Goal: Task Accomplishment & Management: Use online tool/utility

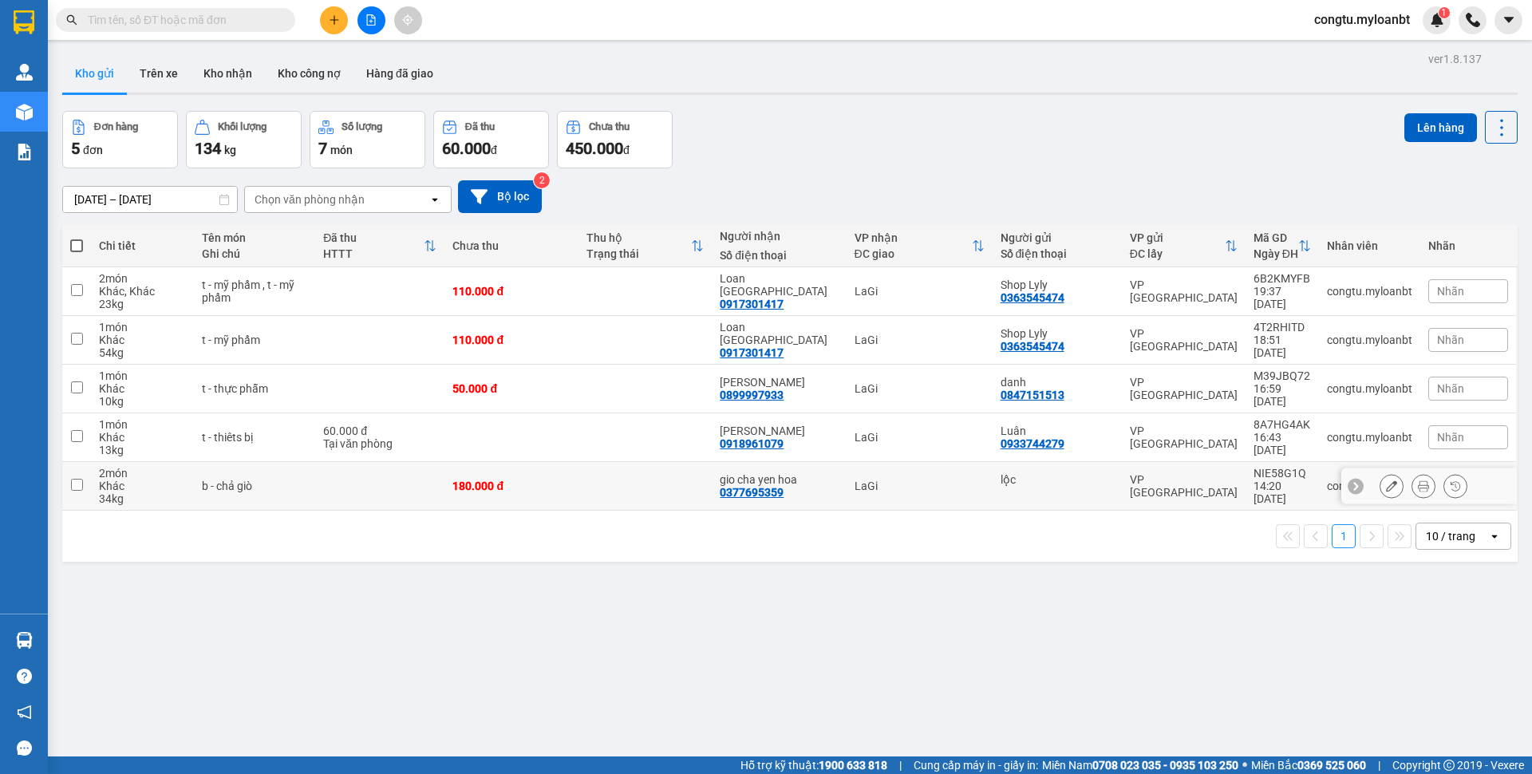
click at [472, 506] on td "180.000 đ" at bounding box center [511, 486] width 133 height 49
checkbox input "true"
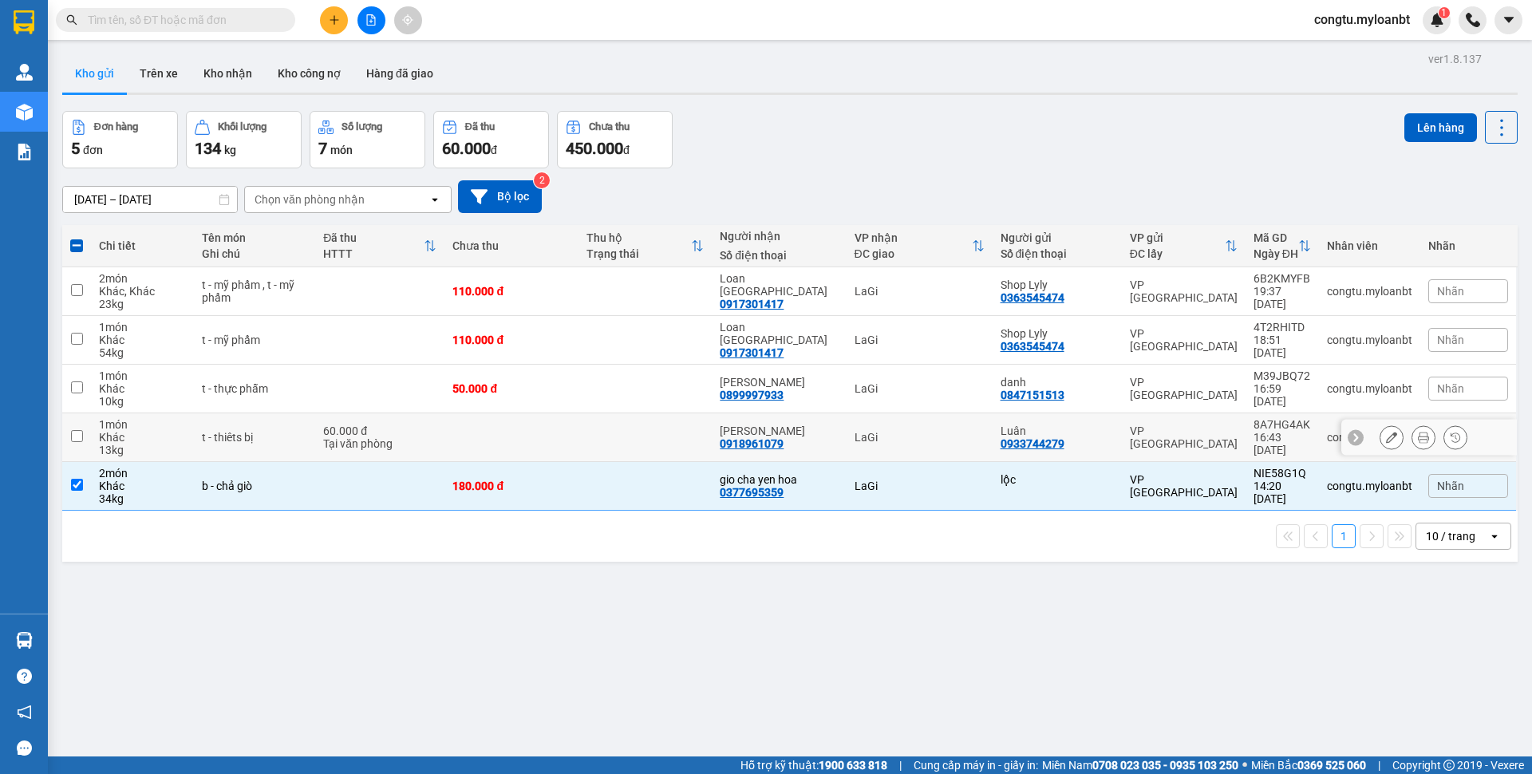
click at [475, 446] on td at bounding box center [511, 437] width 133 height 49
checkbox input "true"
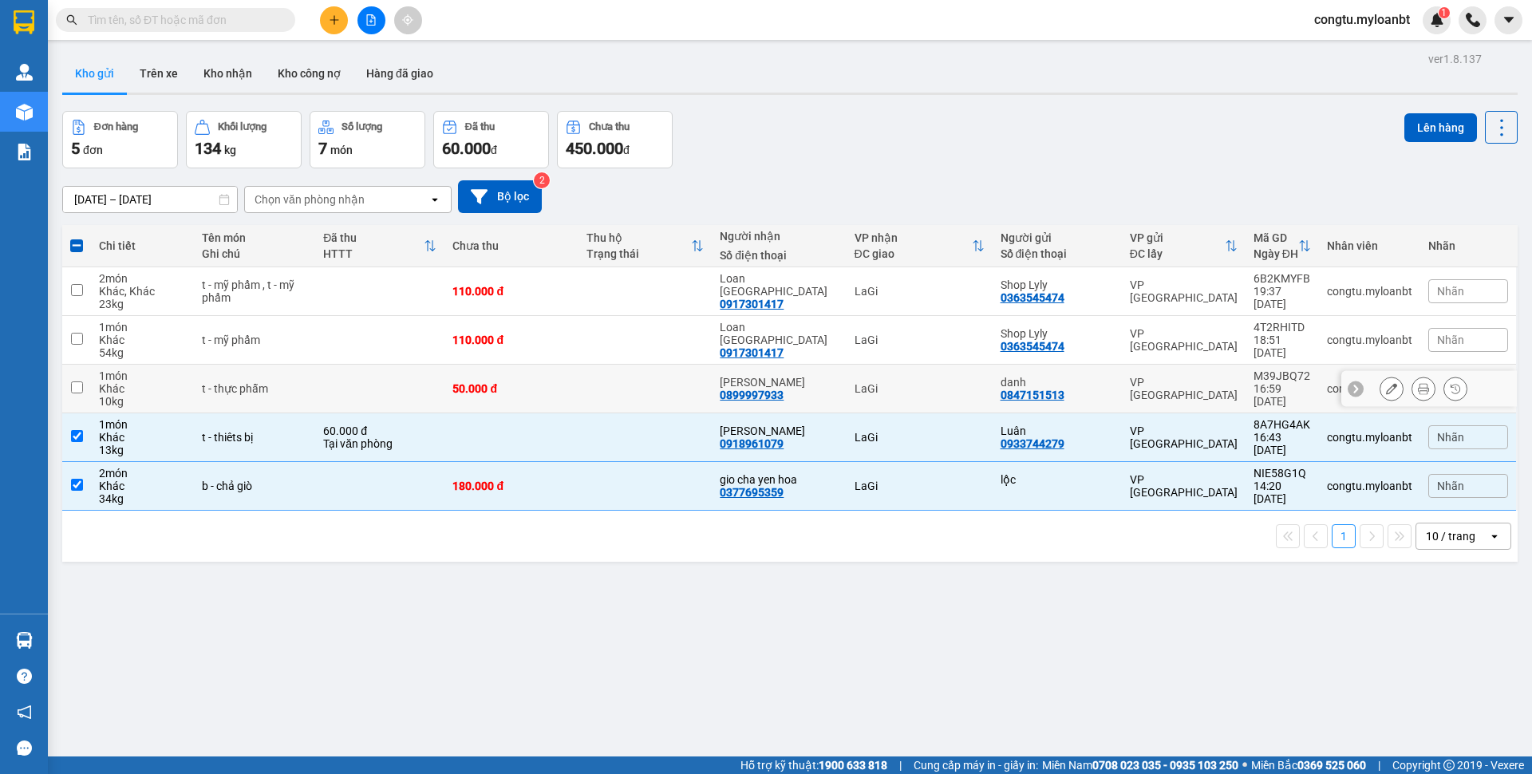
click at [440, 387] on td at bounding box center [379, 389] width 129 height 49
checkbox input "true"
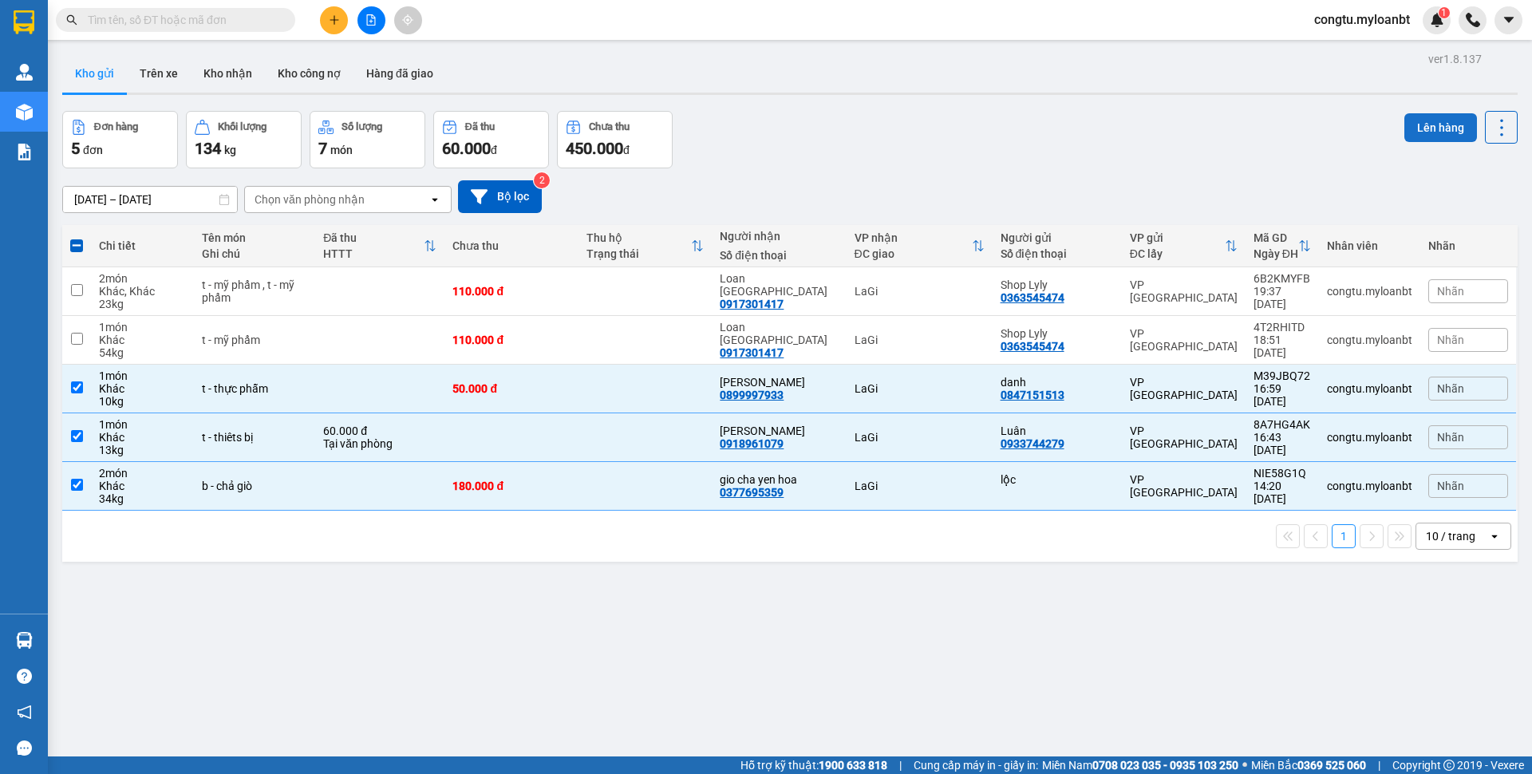
click at [1426, 125] on button "Lên hàng" at bounding box center [1441, 127] width 73 height 29
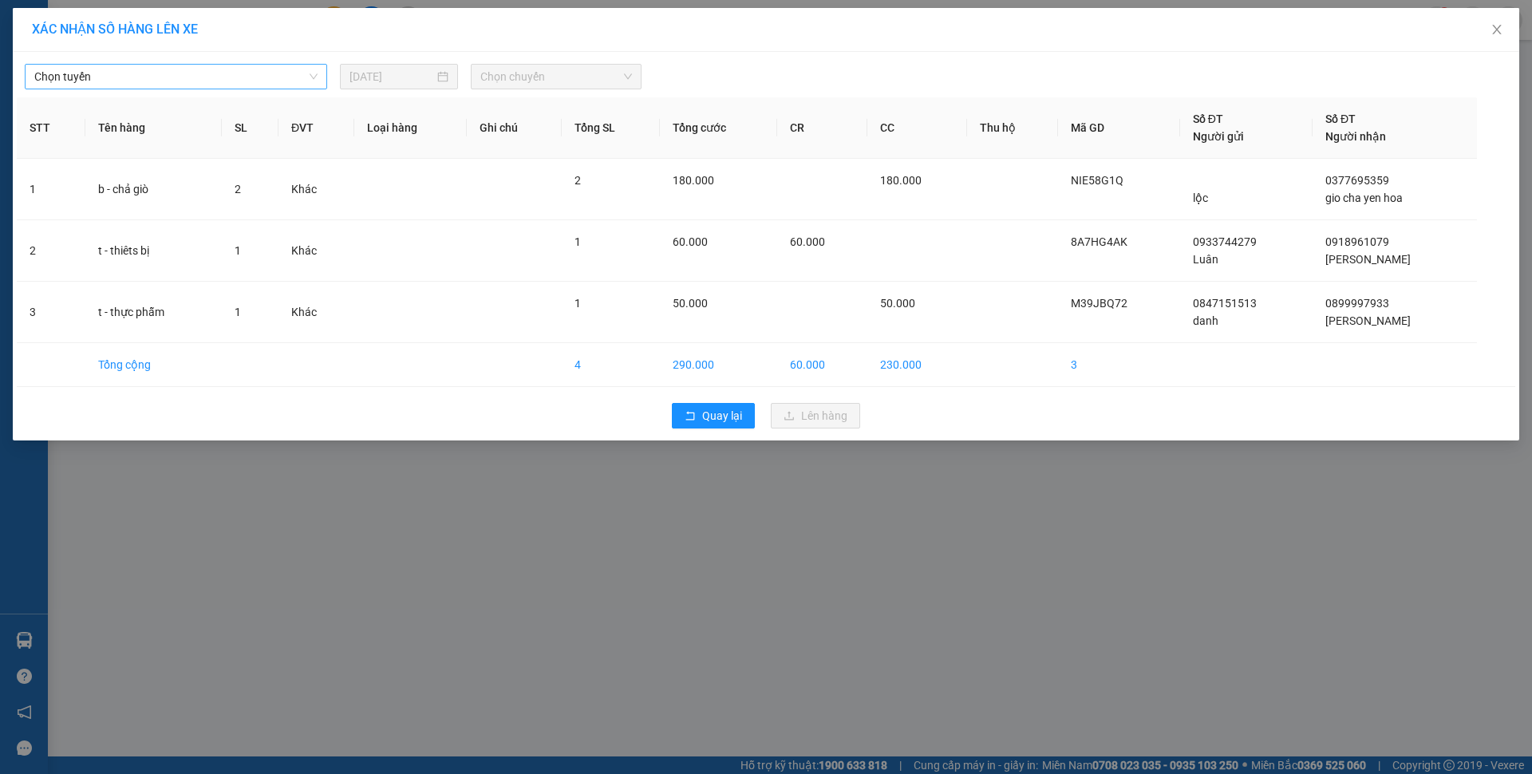
click at [126, 85] on span "Chọn tuyến" at bounding box center [175, 77] width 283 height 24
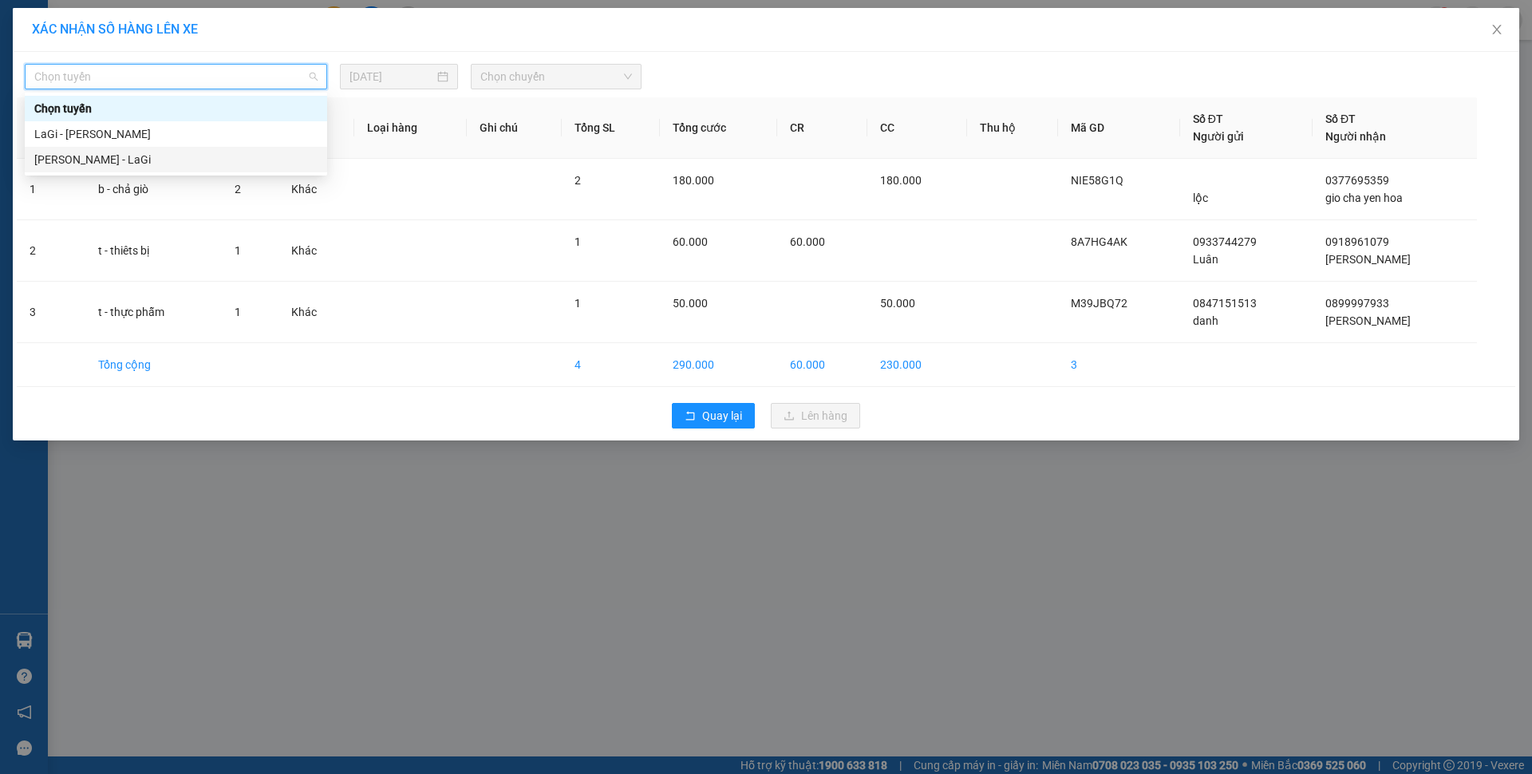
click at [127, 158] on div "[PERSON_NAME] - LaGi" at bounding box center [175, 160] width 283 height 18
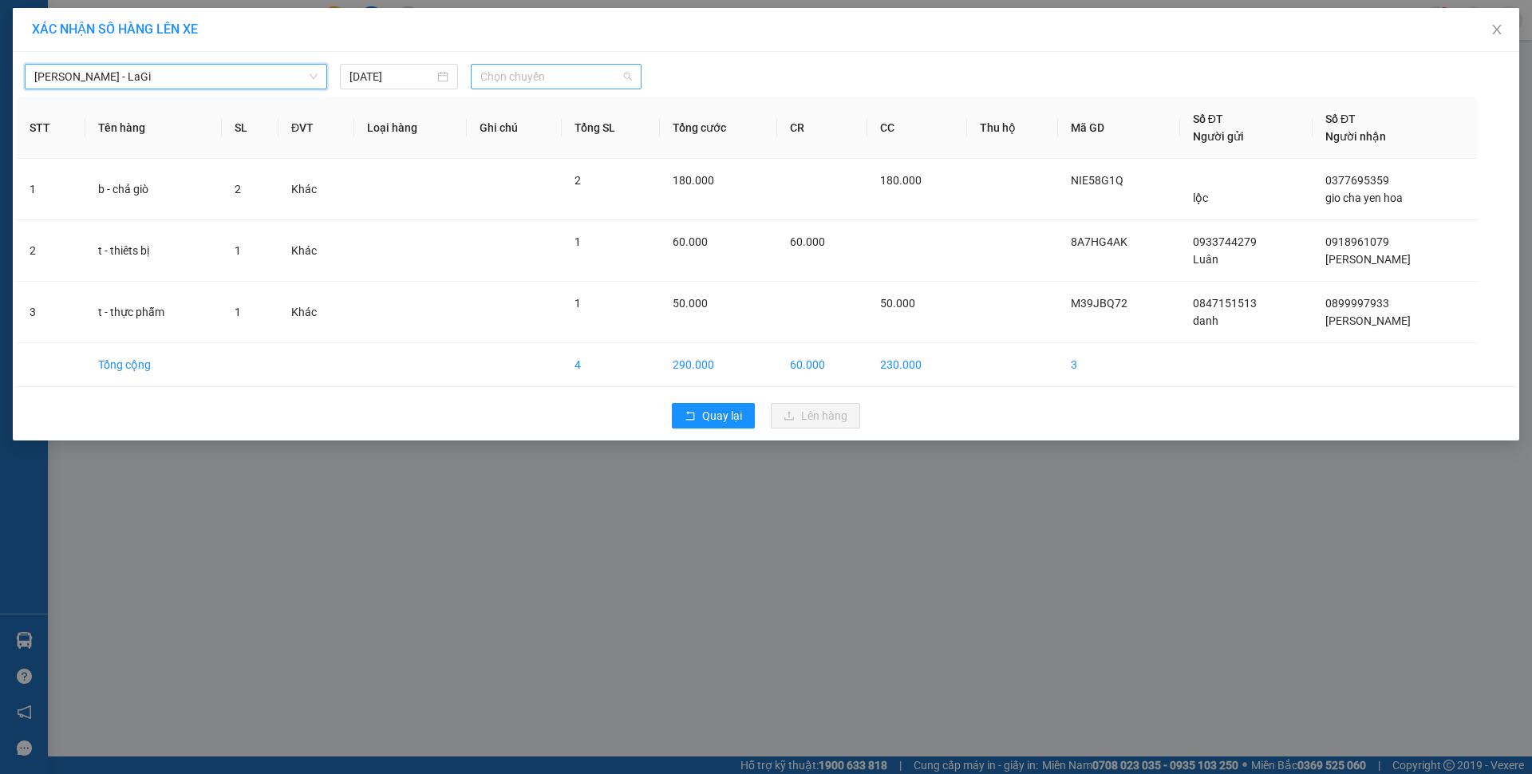
click at [575, 85] on span "Chọn chuyến" at bounding box center [556, 77] width 152 height 24
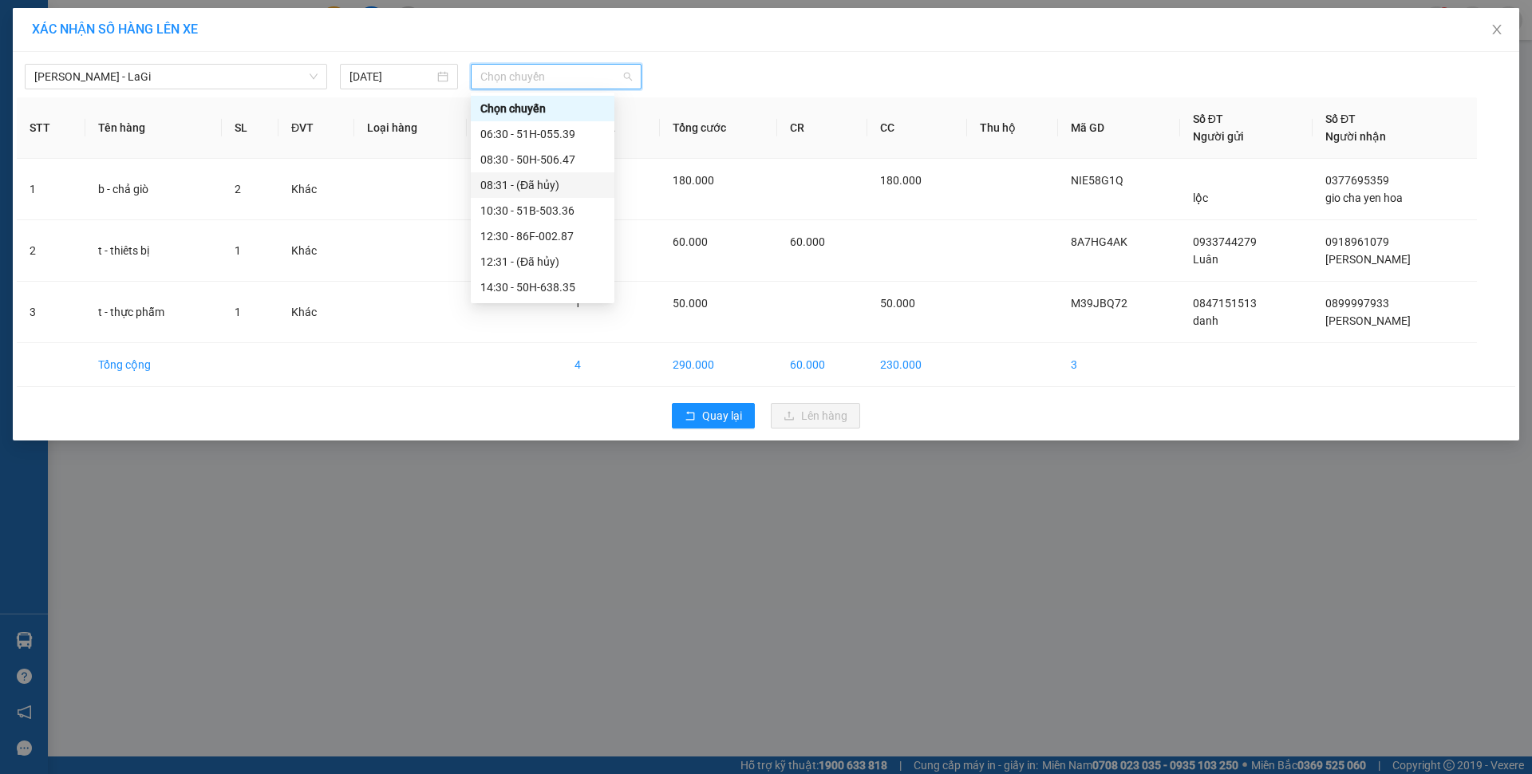
scroll to position [153, 0]
click at [575, 262] on div "22:00 (TC) - 86F-002.87" at bounding box center [542, 262] width 125 height 18
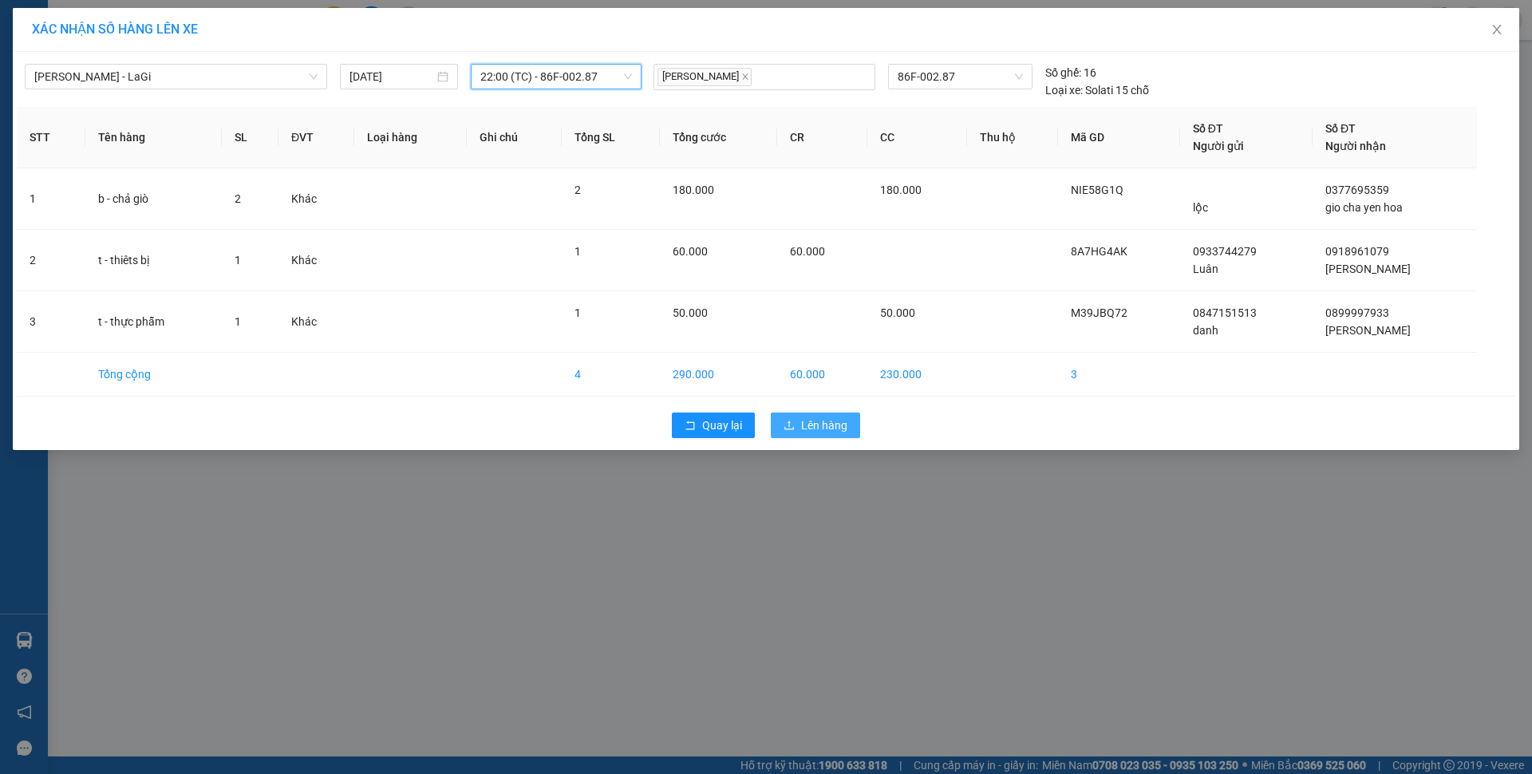
click at [828, 422] on span "Lên hàng" at bounding box center [824, 426] width 46 height 18
